Goal: Contribute content: Contribute content

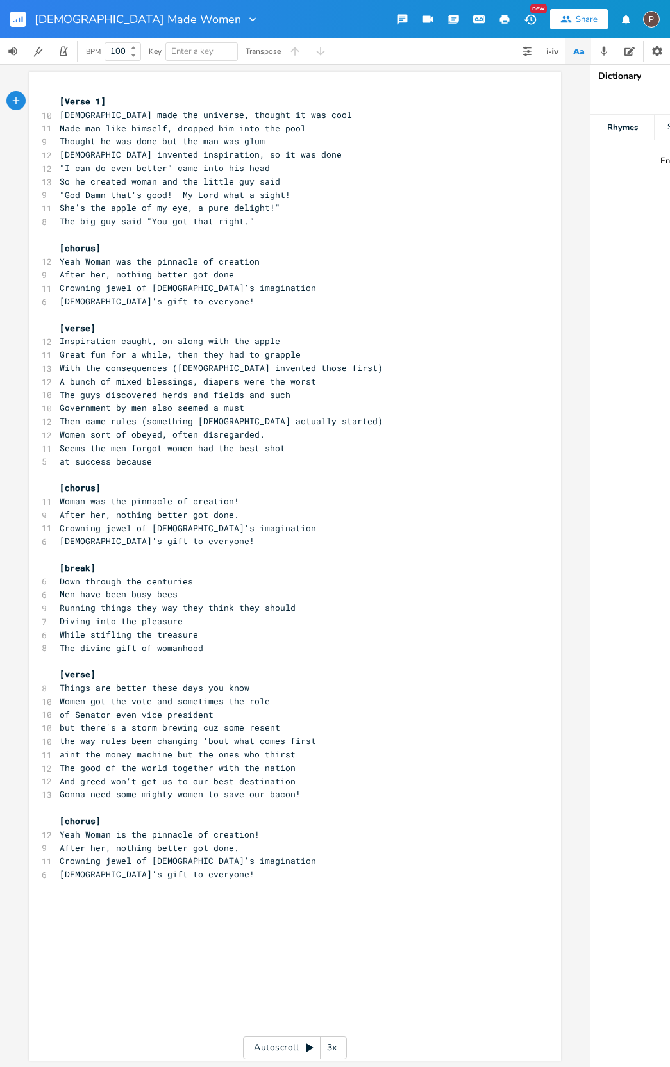
scroll to position [0, 1]
type textarea "[intro]"
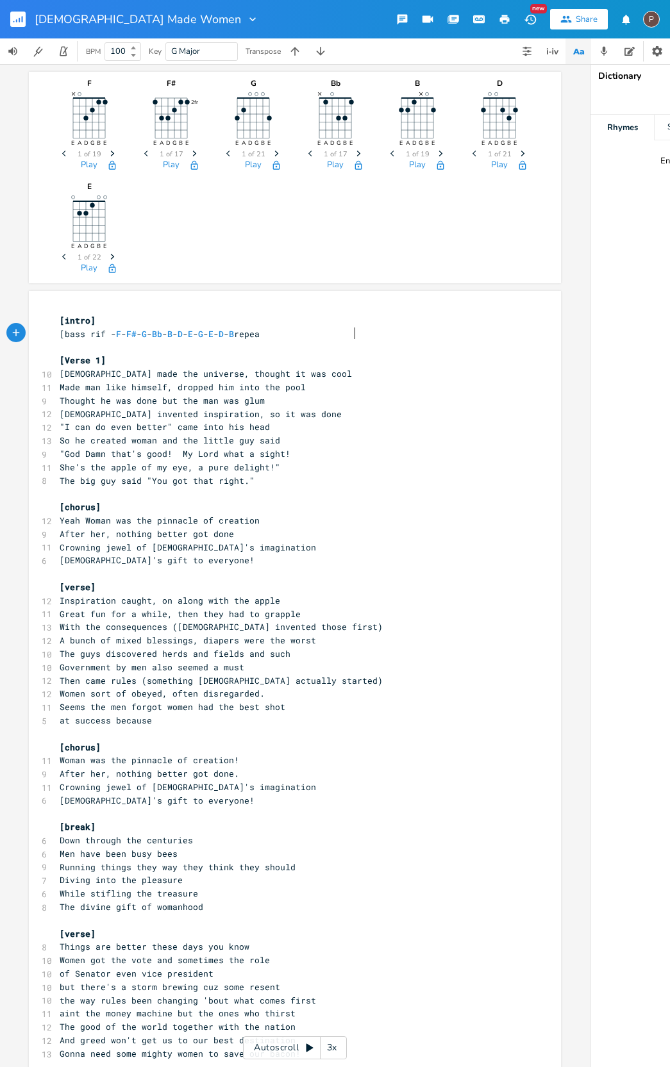
scroll to position [0, 176]
type textarea "[bass rif - F - F# - G - Bb - B - D -E - G - E - D -B repeat]"
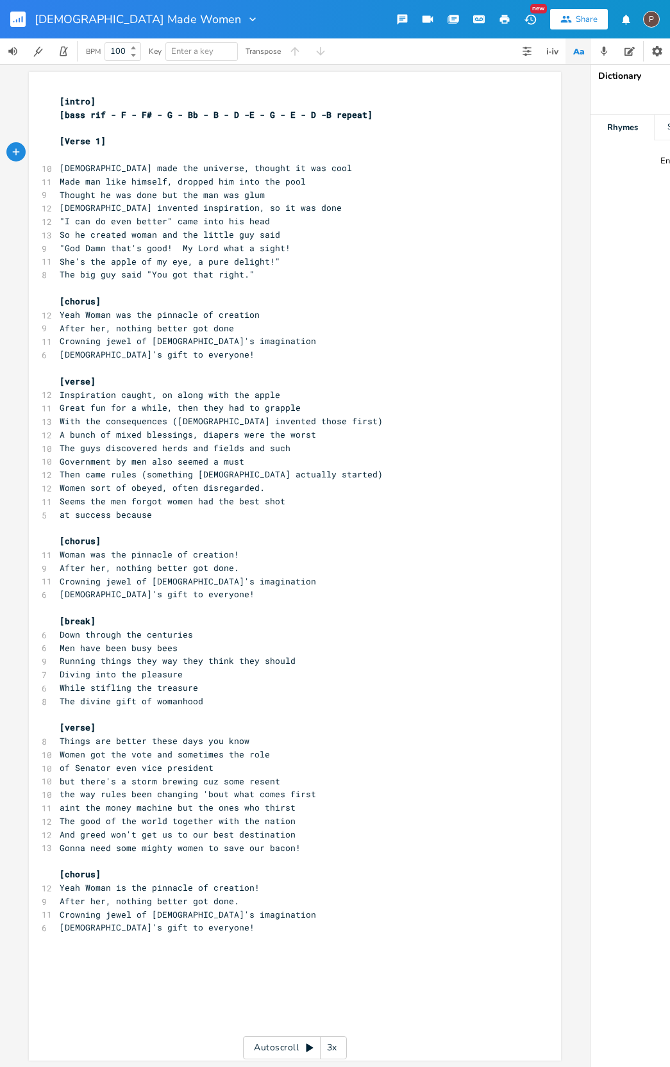
scroll to position [0, 4]
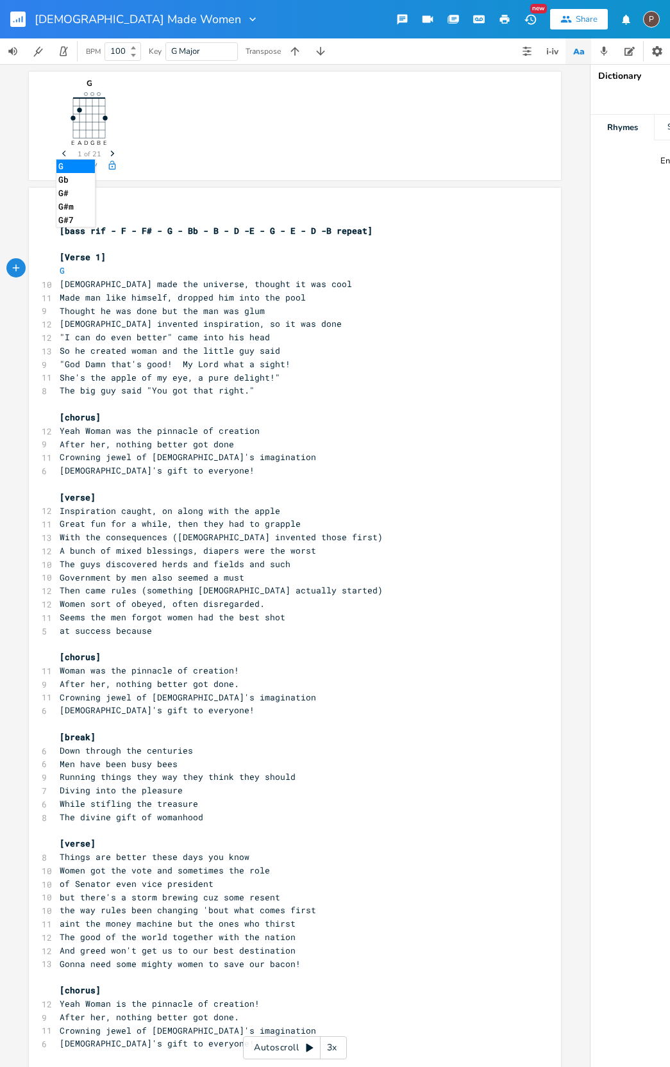
type textarea "G"
click at [304, 294] on pre "Made man like himself, dropped him into the pool" at bounding box center [288, 297] width 463 height 13
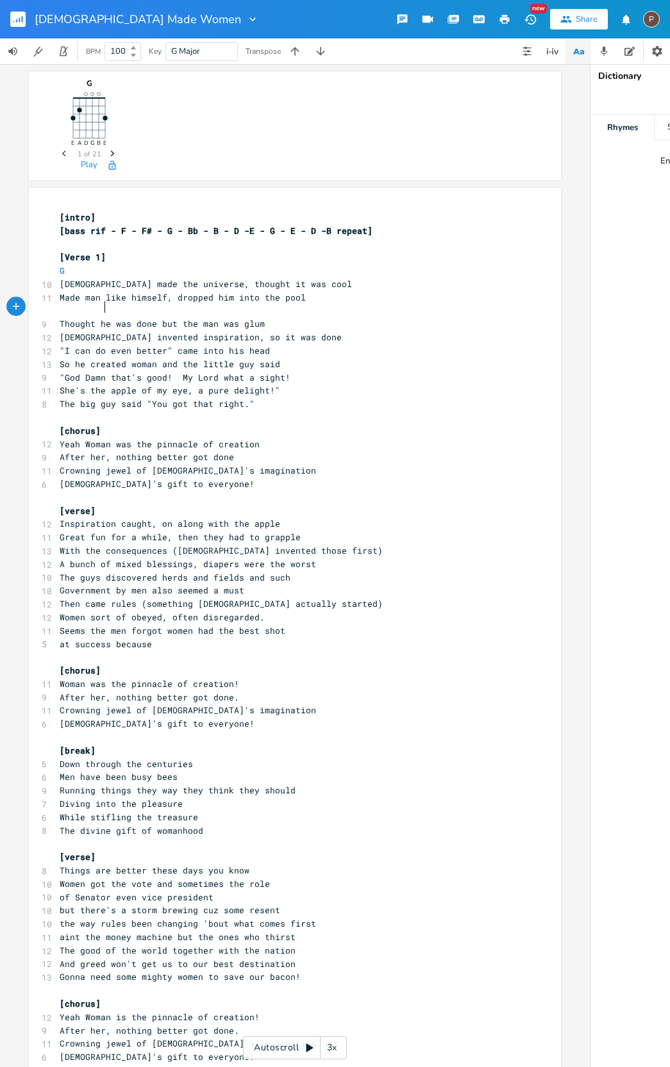
scroll to position [0, 17]
type textarea "C"
click at [285, 324] on pre "Thought he was done but the man was glum" at bounding box center [288, 323] width 463 height 13
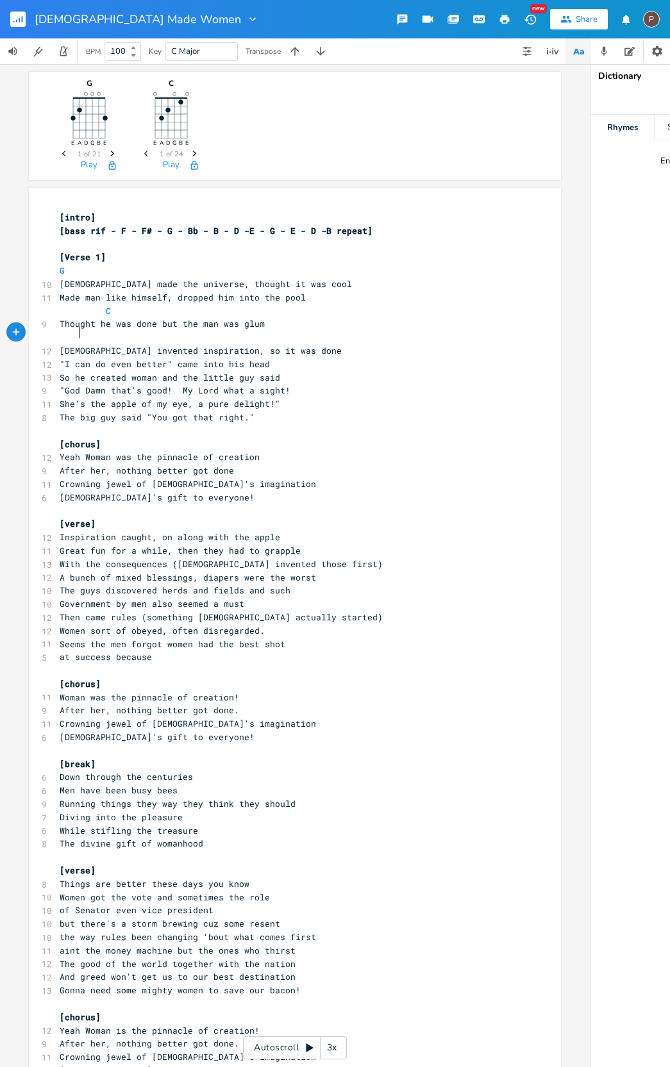
scroll to position [0, 7]
type textarea "G"
click at [262, 344] on pre "[DEMOGRAPHIC_DATA] invented inspiration, so it was done" at bounding box center [288, 350] width 463 height 13
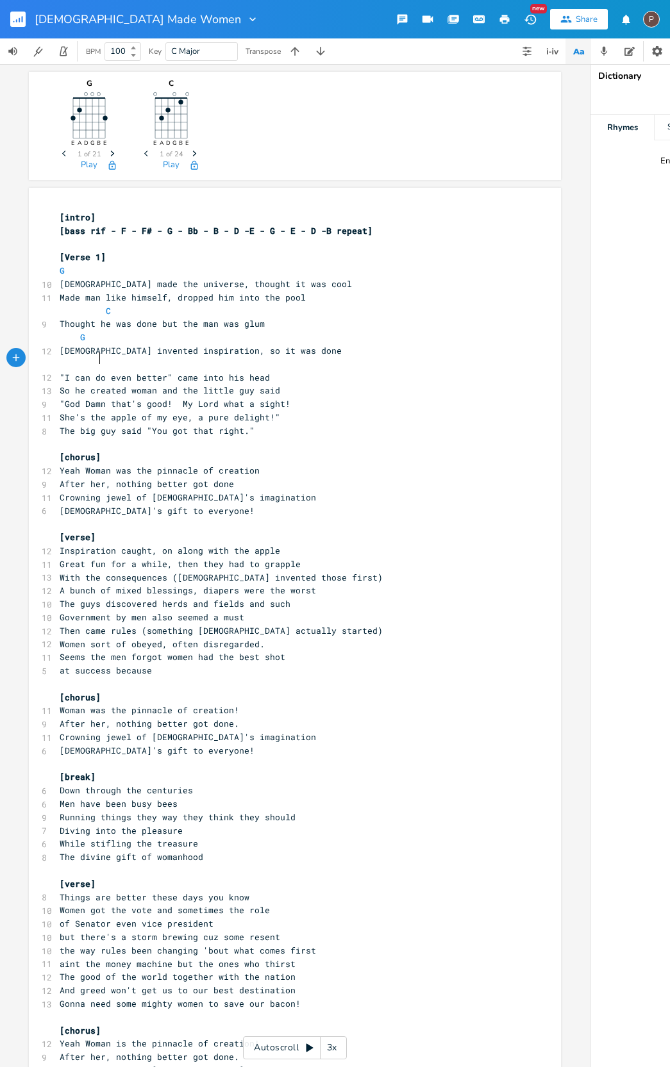
scroll to position [0, 15]
type textarea "D"
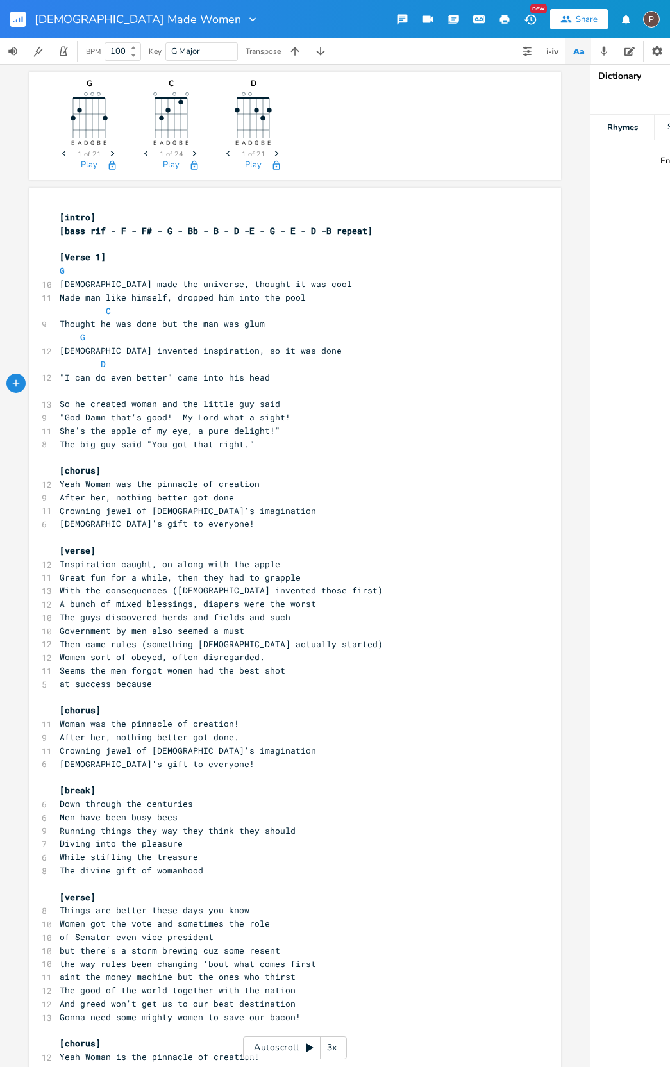
scroll to position [0, 10]
type textarea "C"
click at [283, 397] on pre "So he created woman and the little guy said" at bounding box center [288, 403] width 463 height 13
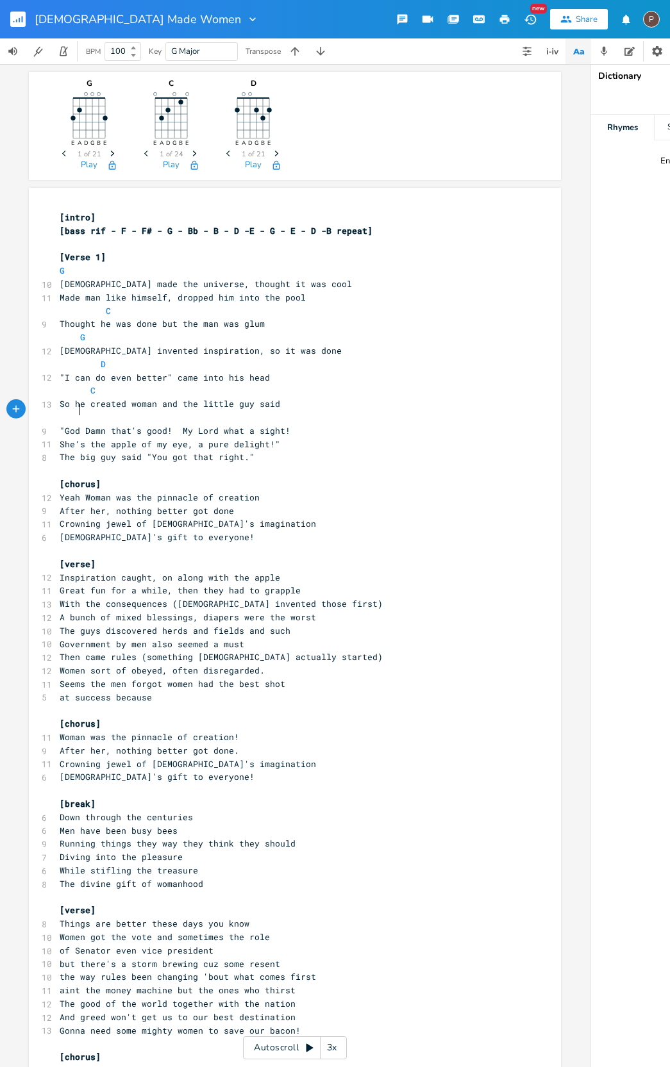
scroll to position [0, 7]
type textarea "G."
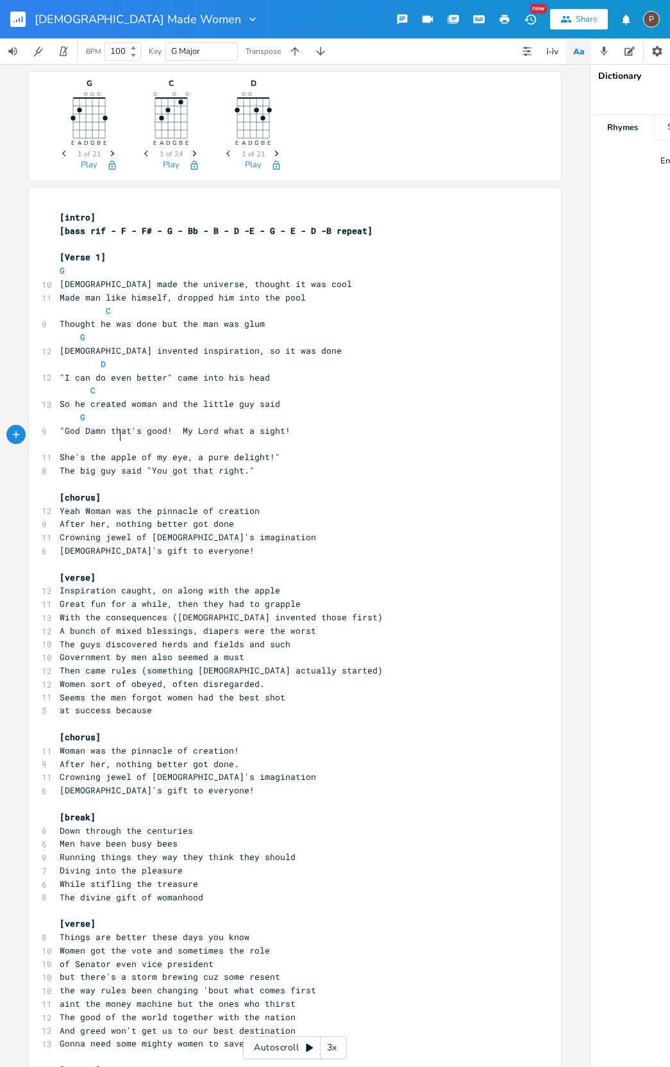
scroll to position [0, 26]
type textarea "C"
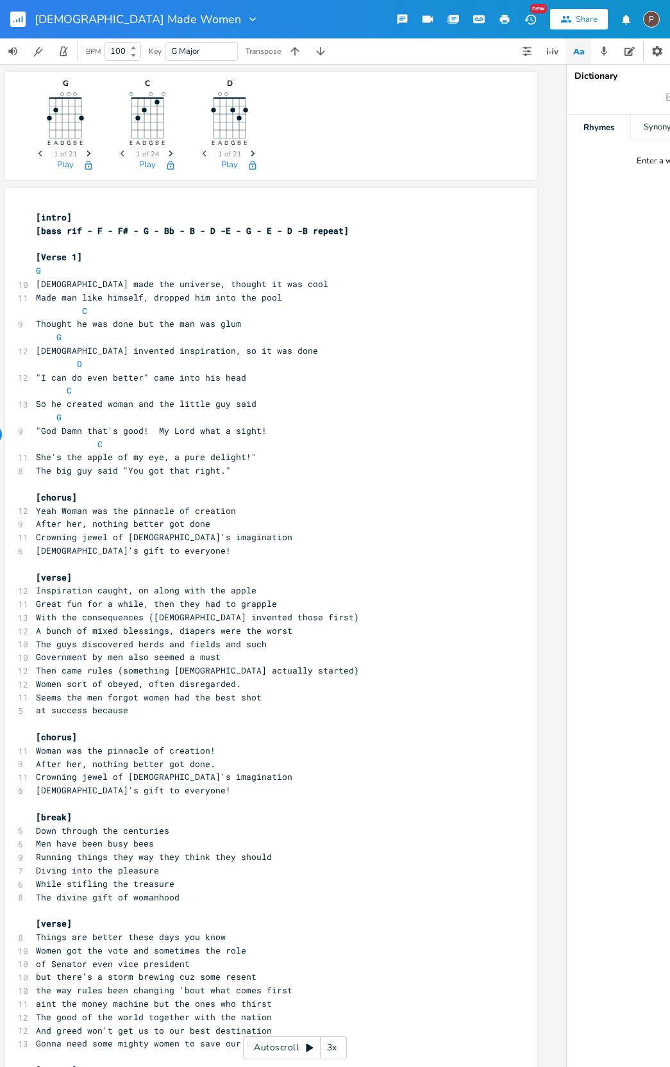
scroll to position [0, 21]
click at [256, 451] on pre "She's the apple of my eye, a pure delight!"" at bounding box center [268, 457] width 463 height 13
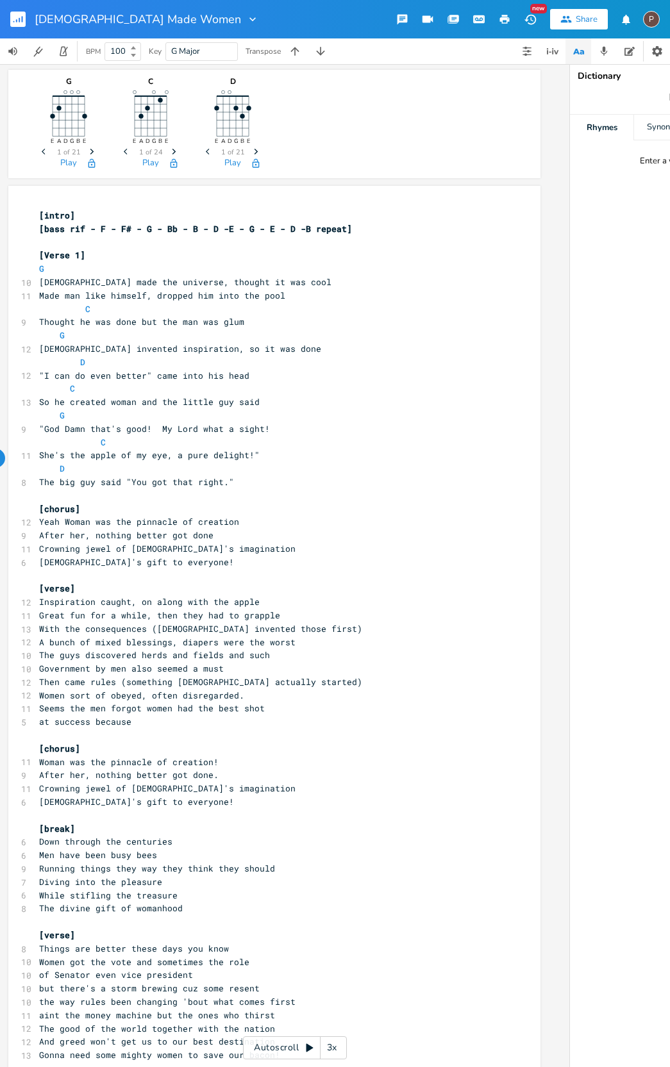
scroll to position [0, 37]
type textarea "D C ["
type textarea "bass walks down to G]"
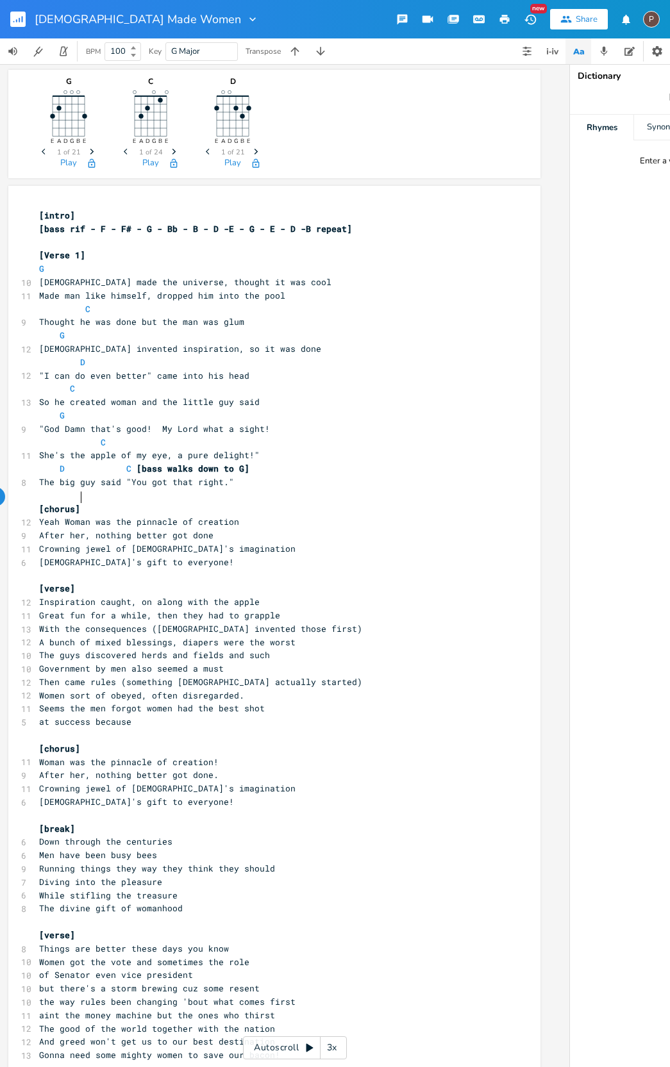
click at [97, 503] on pre "[chorus]" at bounding box center [268, 509] width 463 height 13
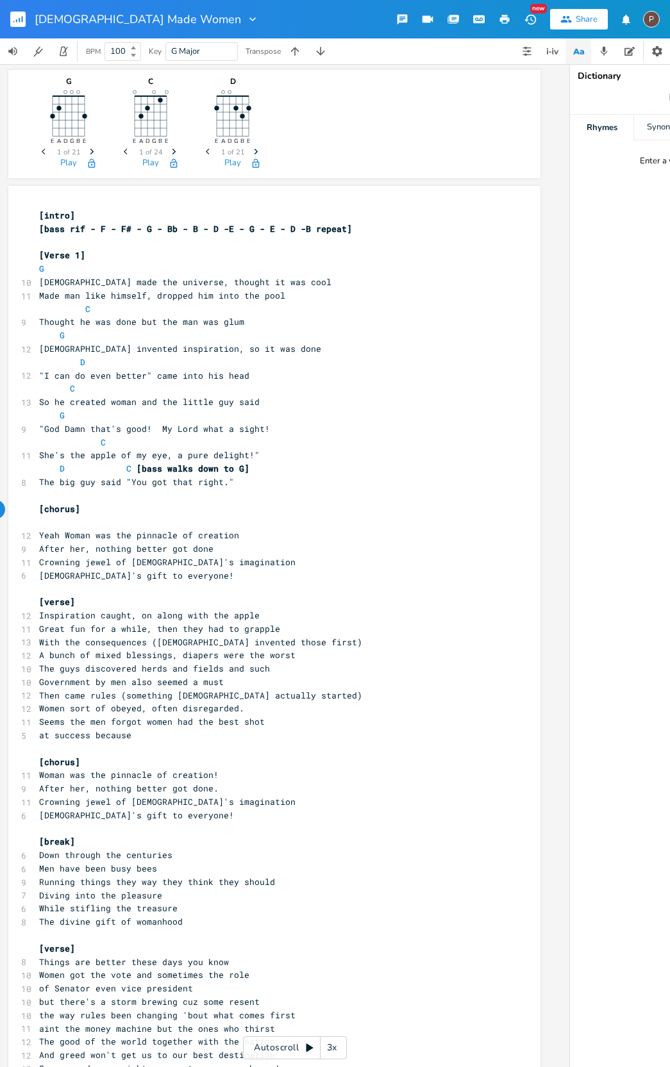
scroll to position [0, 4]
type textarea "G"
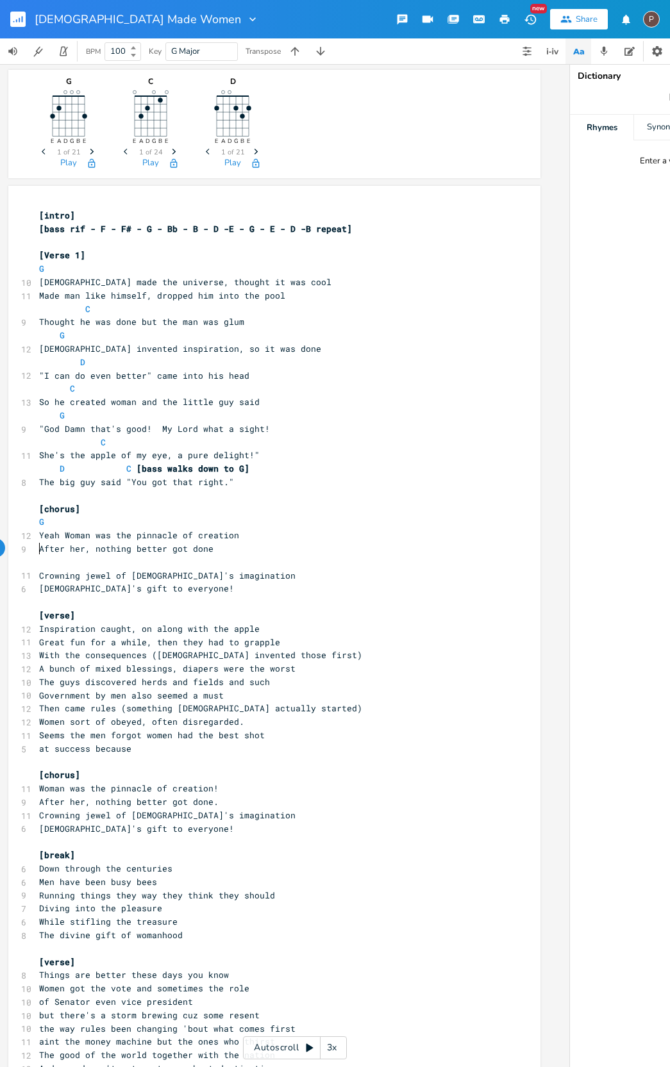
scroll to position [0, 4]
type textarea "C"
click at [221, 569] on pre "Crowning jewel of [DEMOGRAPHIC_DATA]'s imagination" at bounding box center [268, 575] width 463 height 13
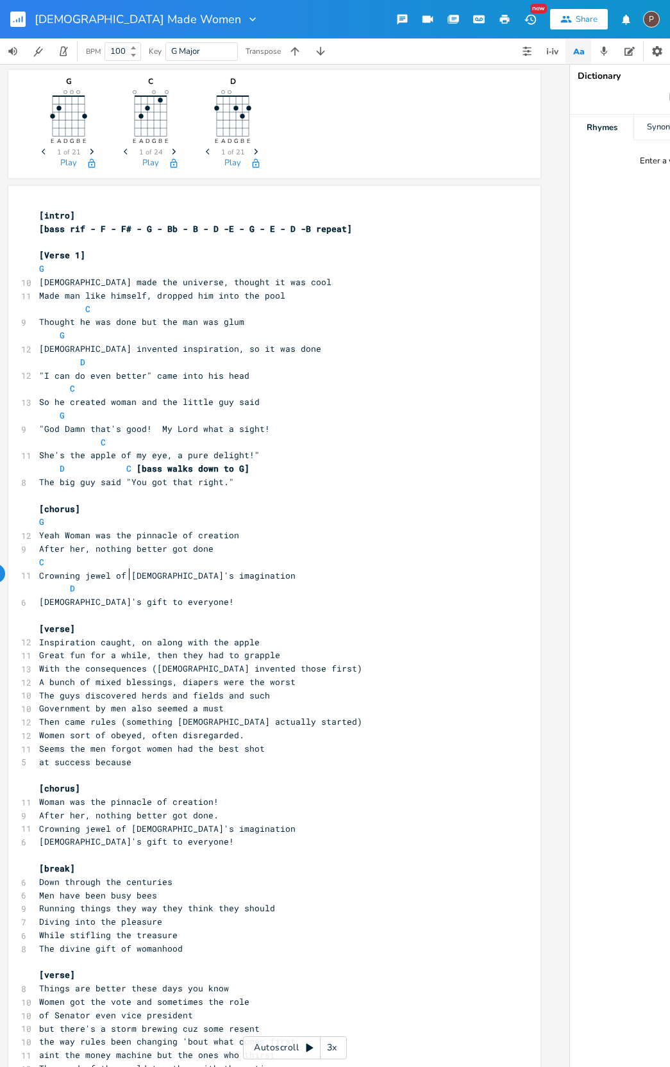
scroll to position [0, 41]
type textarea "D G"
click at [130, 637] on span "Inspiration caught, on along with the apple" at bounding box center [149, 643] width 221 height 12
type textarea ","
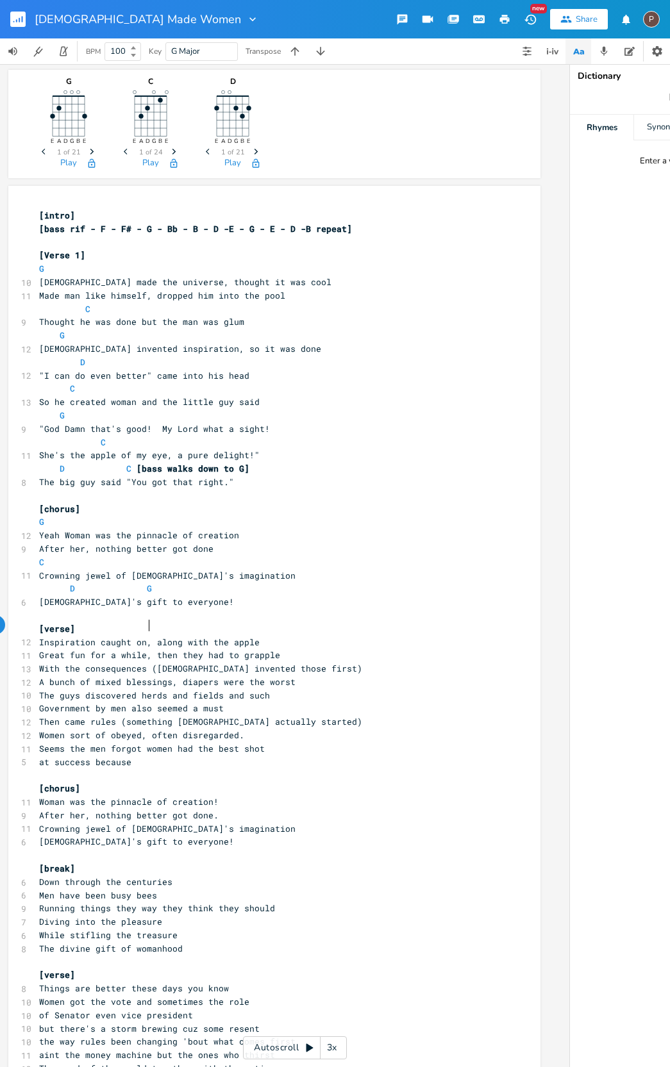
scroll to position [0, 1]
click at [97, 862] on pre "[break]" at bounding box center [268, 868] width 463 height 13
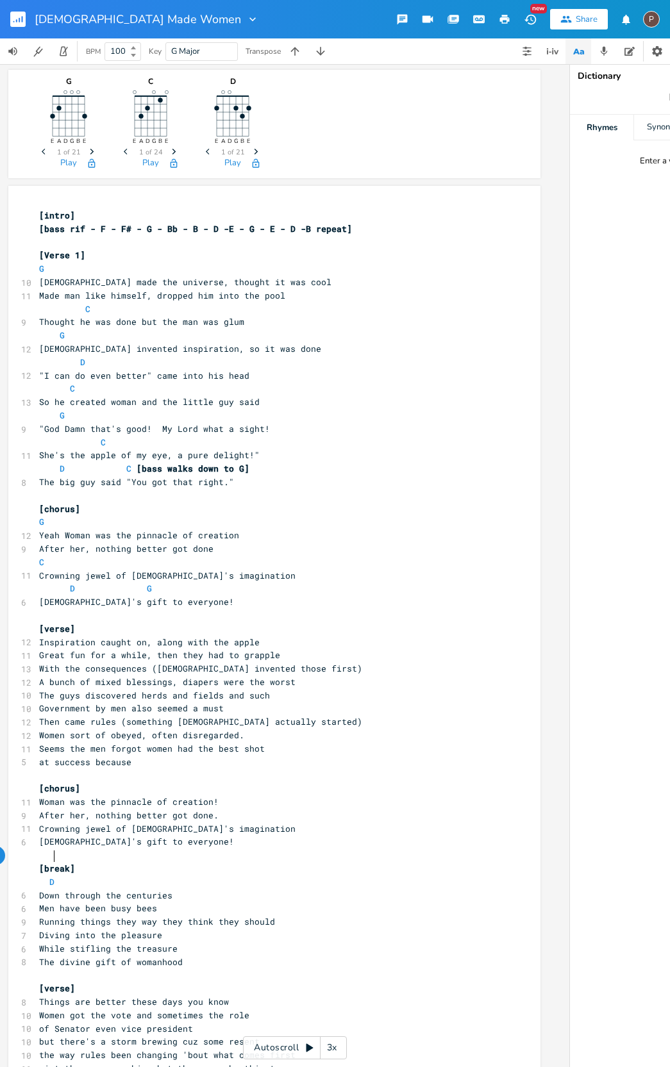
scroll to position [0, 9]
type textarea "D"
type textarea "C"
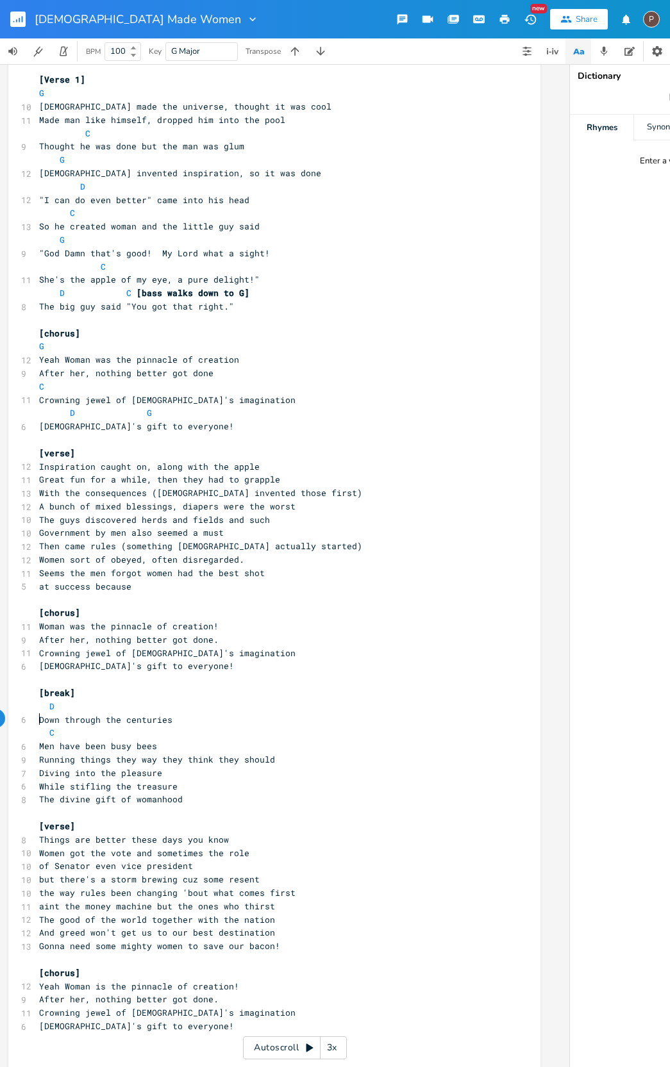
scroll to position [177, 0]
click at [168, 740] on pre "Men have been busy bees" at bounding box center [268, 746] width 463 height 13
click at [89, 835] on span "Things are better these days you know" at bounding box center [134, 841] width 190 height 12
type textarea "a little"
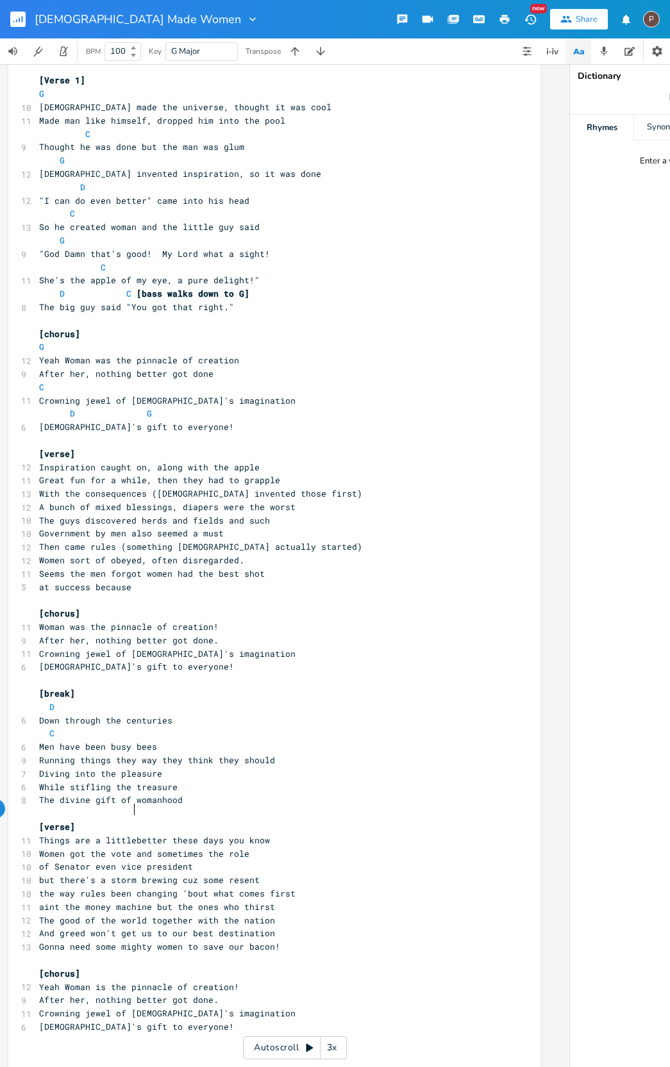
scroll to position [0, 22]
type textarea "at success because"
drag, startPoint x: 140, startPoint y: 566, endPoint x: 37, endPoint y: 559, distance: 104.1
click at [40, 581] on pre "at success because" at bounding box center [268, 587] width 463 height 13
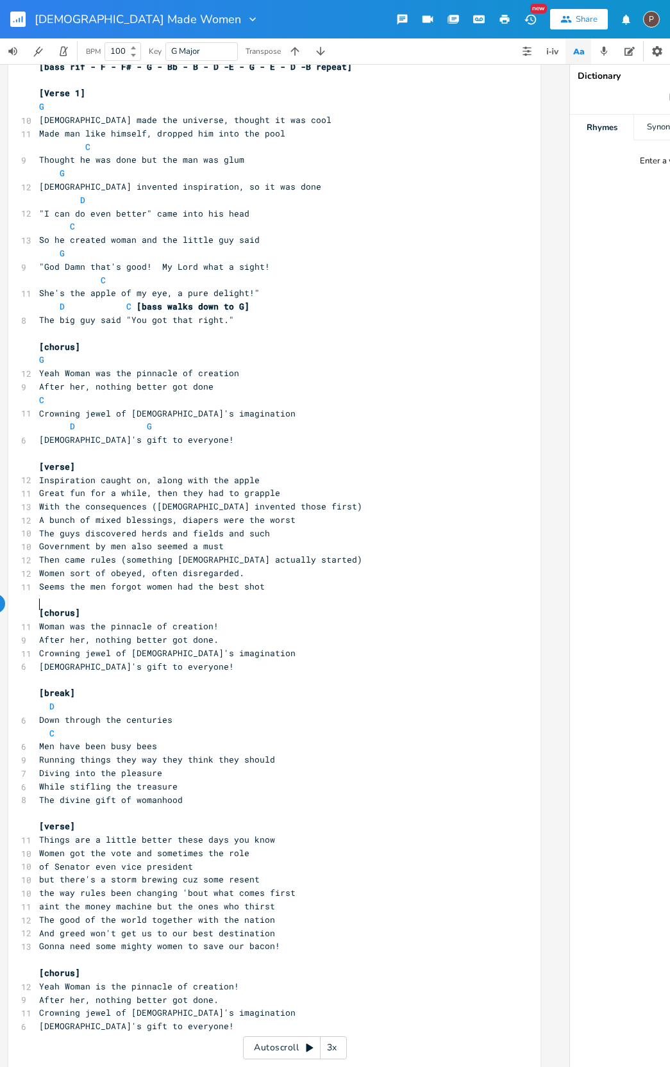
click at [39, 621] on span "Woman was the pinnacle of creation!" at bounding box center [128, 627] width 179 height 12
type textarea "'Cuz"
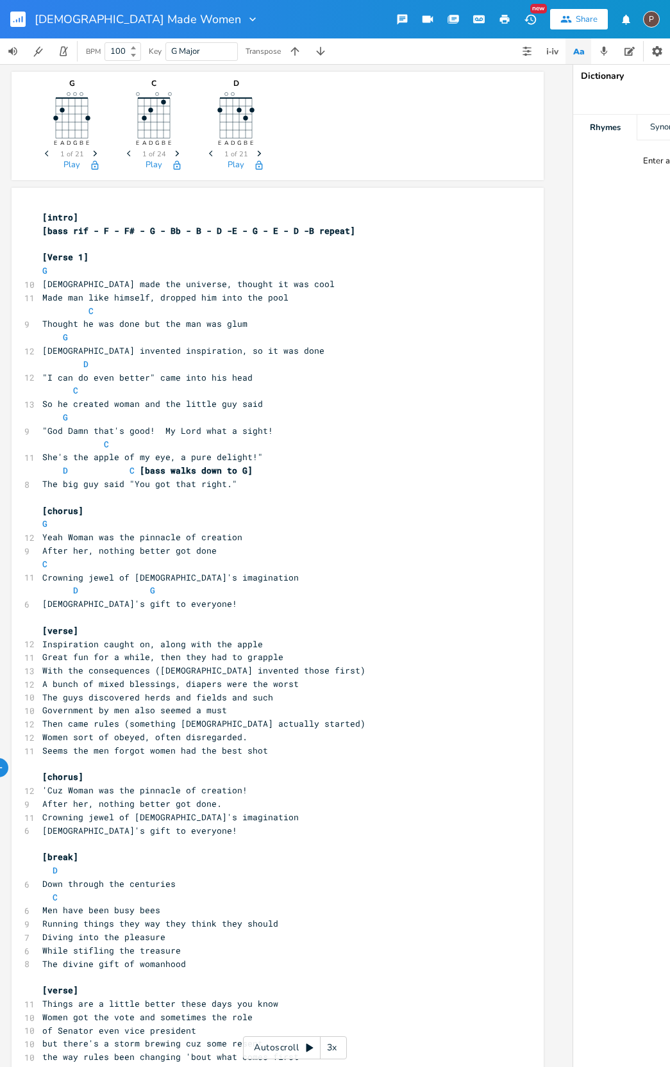
scroll to position [0, 0]
